Goal: Check status: Check status

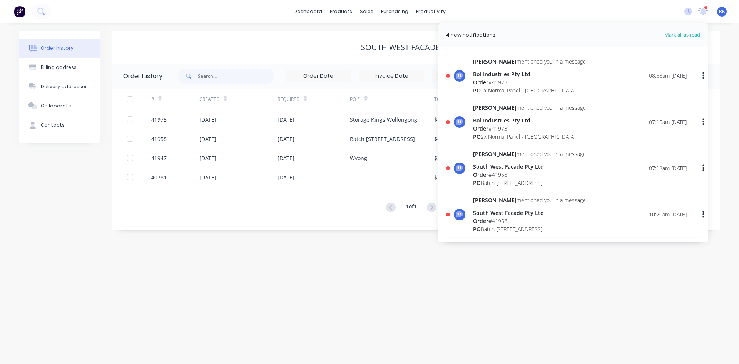
click at [569, 84] on div "[PERSON_NAME] mentioned you in a message Bol Industries Pty Ltd Order # 41973 P…" at bounding box center [580, 75] width 214 height 37
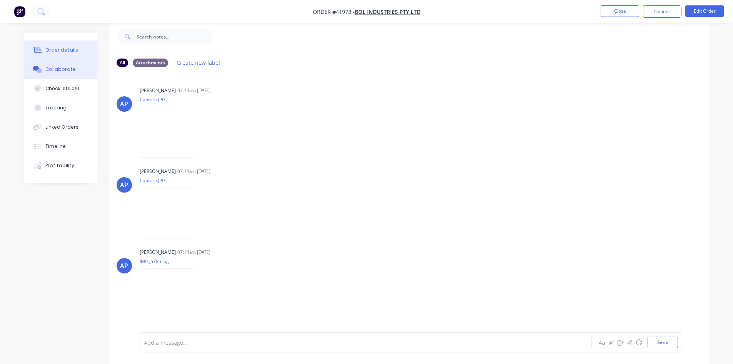
click at [80, 53] on button "Order details" at bounding box center [60, 49] width 73 height 19
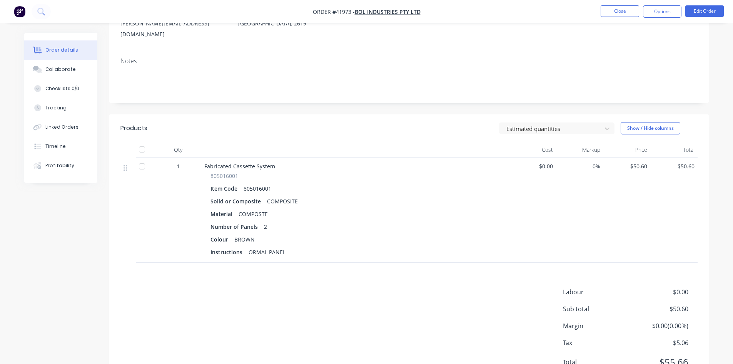
scroll to position [144, 0]
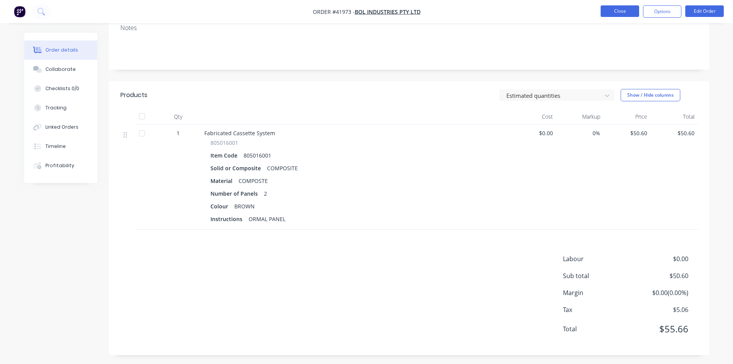
click at [623, 14] on button "Close" at bounding box center [620, 11] width 38 height 12
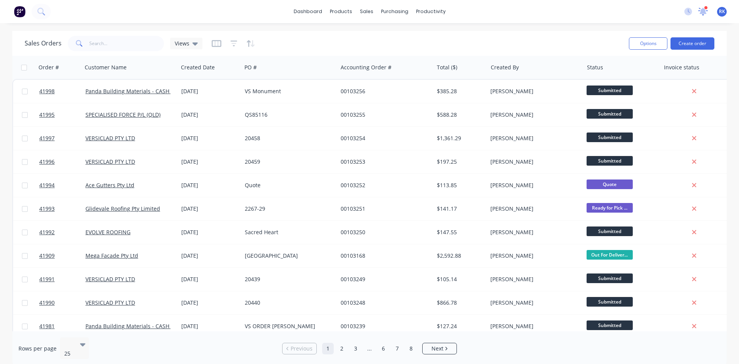
click at [701, 12] on icon at bounding box center [702, 10] width 7 height 7
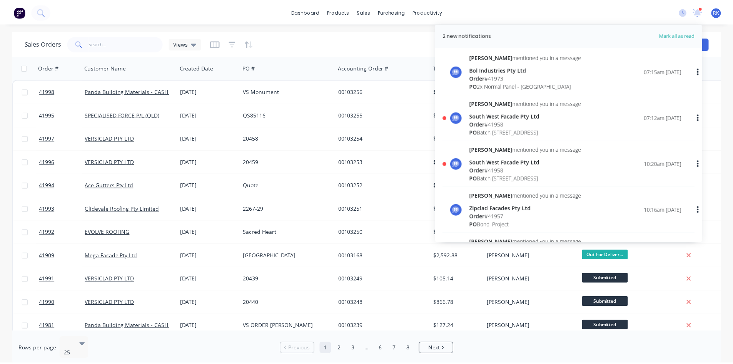
scroll to position [77, 0]
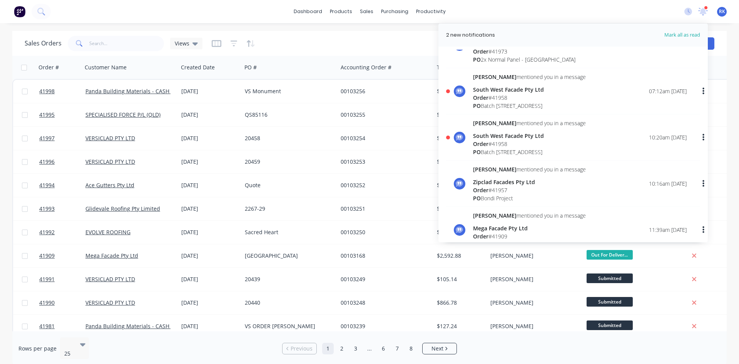
click at [539, 102] on div "PO Batch [STREET_ADDRESS]" at bounding box center [529, 106] width 113 height 8
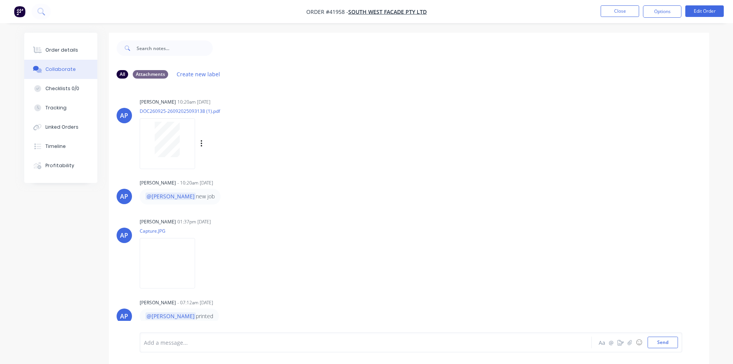
scroll to position [12, 0]
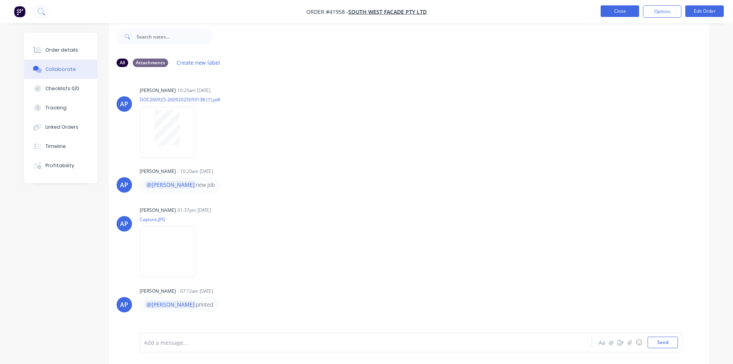
click at [608, 10] on button "Close" at bounding box center [620, 11] width 38 height 12
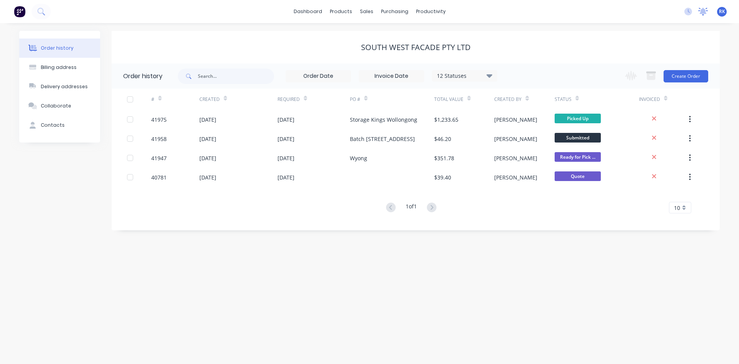
click at [701, 14] on icon at bounding box center [703, 12] width 10 height 8
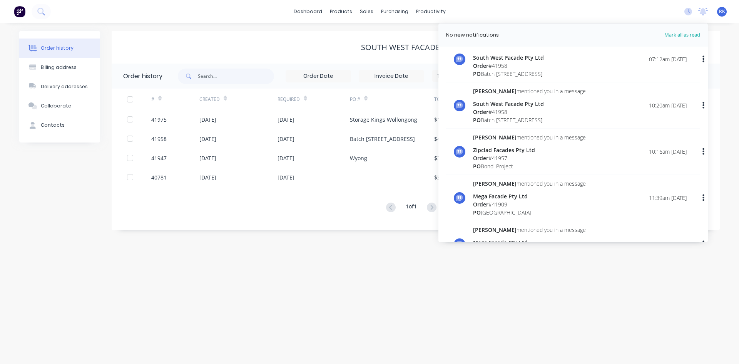
scroll to position [154, 0]
click at [333, 45] on div "South West Facade Pty Ltd" at bounding box center [416, 47] width 608 height 9
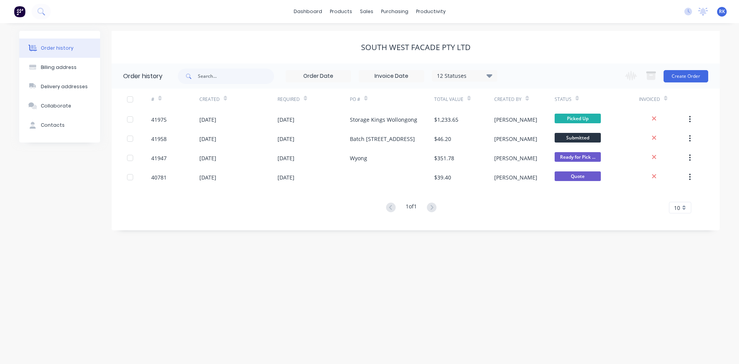
click at [630, 13] on div "dashboard products sales purchasing productivity dashboard products Product Cat…" at bounding box center [369, 11] width 739 height 23
